Goal: Transaction & Acquisition: Purchase product/service

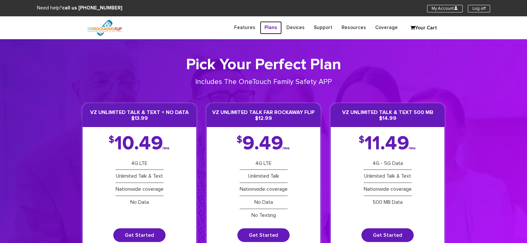
click at [278, 27] on link "Plans" at bounding box center [271, 27] width 22 height 13
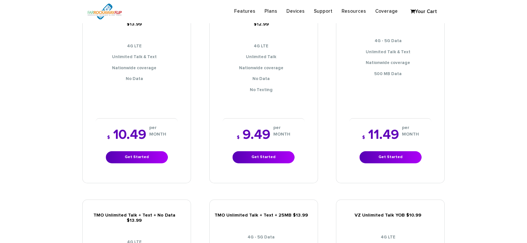
scroll to position [147, 0]
